Goal: Task Accomplishment & Management: Manage account settings

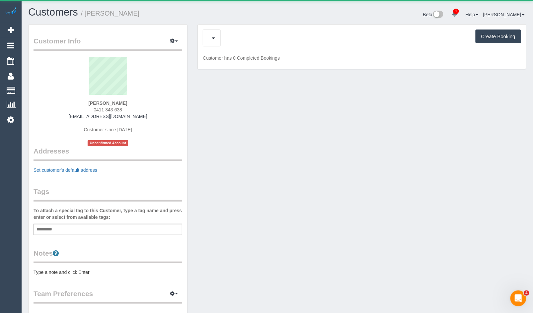
click at [250, 26] on div "Cancelled Bookings (2) Charges (18) Create Booking Customer has 0 Completed Boo…" at bounding box center [362, 47] width 328 height 45
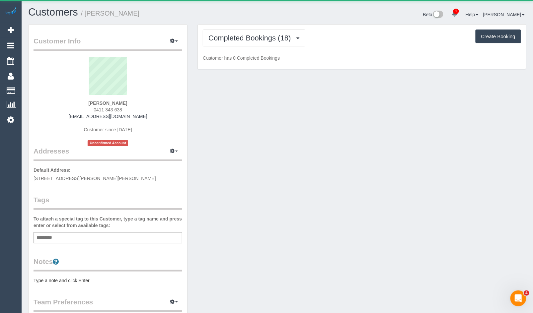
click at [248, 29] on div "Completed Bookings (18) Completed Bookings (18) Upcoming Bookings (11) Cancelle…" at bounding box center [362, 47] width 328 height 45
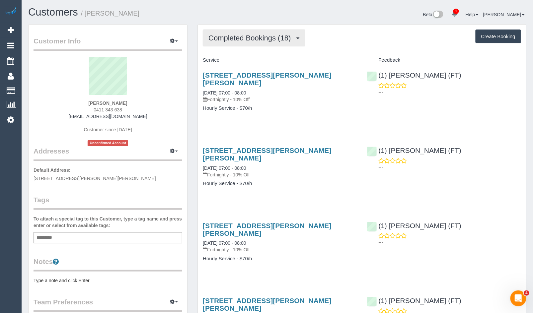
click at [268, 37] on span "Completed Bookings (18)" at bounding box center [251, 38] width 86 height 8
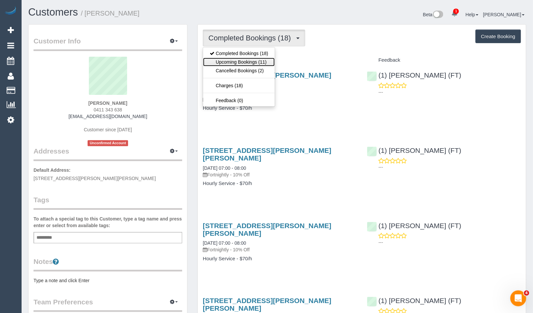
click at [265, 62] on link "Upcoming Bookings (11)" at bounding box center [239, 62] width 72 height 9
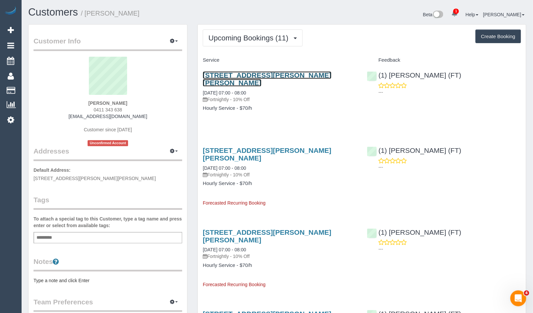
click at [267, 78] on link "15a Burch Street, Blackburn North, VIC 3130" at bounding box center [267, 78] width 128 height 15
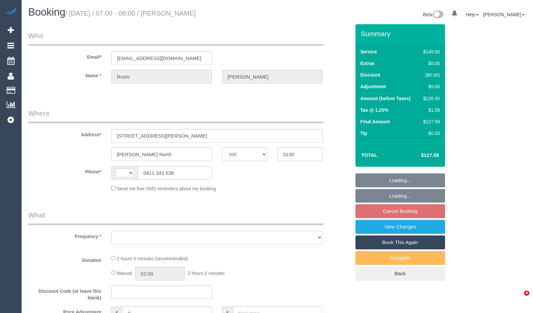
select select "VIC"
select select "object:281"
select select "string:stripe-pm_1QPz5D2GScqysDRVWCnXsy1w"
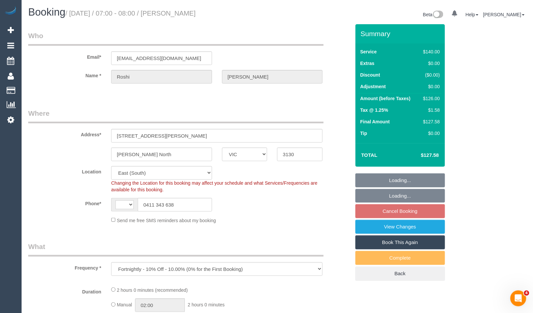
select select "object:598"
select select "string:AU"
select select "number:27"
select select "number:14"
select select "number:18"
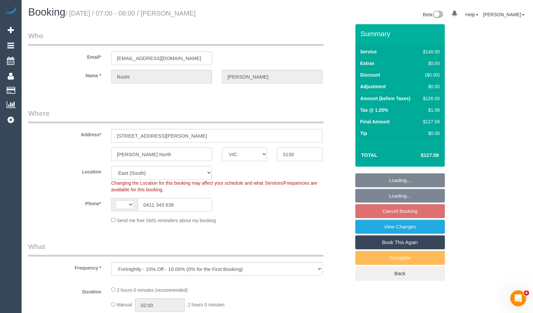
select select "number:22"
select select "number:35"
select select "number:26"
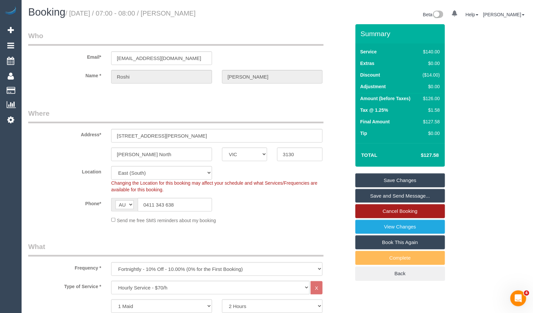
click at [404, 211] on link "Cancel Booking" at bounding box center [400, 211] width 90 height 14
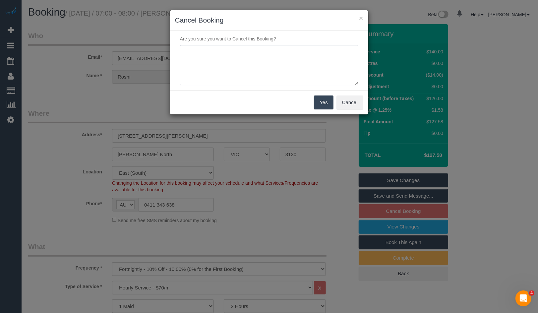
click at [270, 65] on textarea at bounding box center [269, 65] width 178 height 40
type textarea "W"
type textarea "Will be going away. - MR"
click at [321, 104] on button "Yes" at bounding box center [323, 103] width 19 height 14
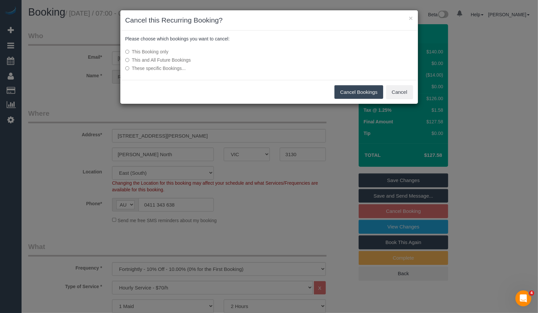
click at [124, 59] on div "This Booking only This and All Future Bookings These specific Bookings..." at bounding box center [219, 60] width 199 height 30
drag, startPoint x: 363, startPoint y: 95, endPoint x: 366, endPoint y: 98, distance: 4.7
click at [363, 95] on button "Cancel Bookings" at bounding box center [359, 92] width 49 height 14
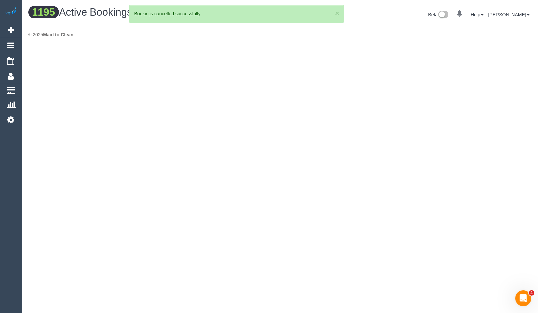
click at [334, 14] on div "Bookings cancelled successfully" at bounding box center [236, 13] width 205 height 7
